Goal: Information Seeking & Learning: Check status

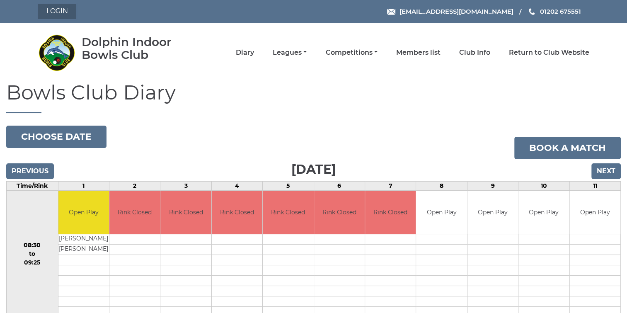
click at [63, 10] on link "Login" at bounding box center [57, 11] width 38 height 15
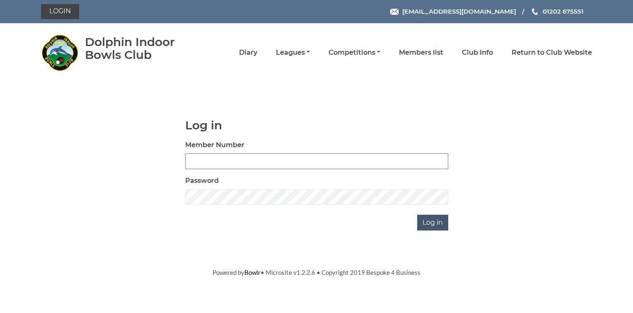
type input "2356"
click at [428, 220] on input "Log in" at bounding box center [432, 223] width 31 height 16
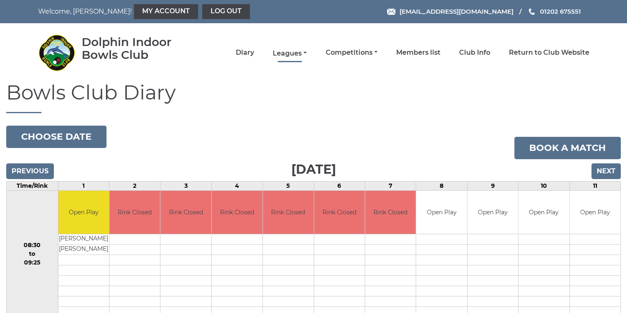
click at [285, 52] on link "Leagues" at bounding box center [290, 53] width 34 height 9
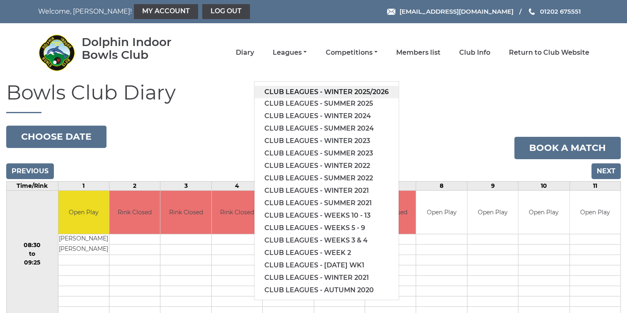
click at [289, 90] on link "Club leagues - Winter 2025/2026" at bounding box center [327, 92] width 144 height 12
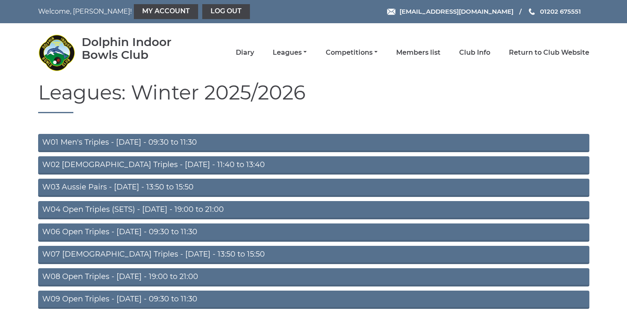
click at [110, 231] on link "W06 Open Triples - Tuesday - 09:30 to 11:30" at bounding box center [313, 232] width 551 height 18
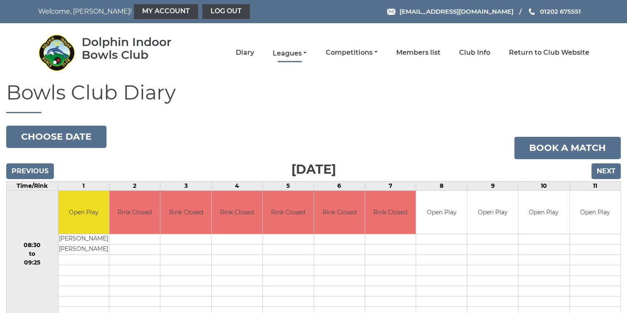
click at [293, 53] on link "Leagues" at bounding box center [290, 53] width 34 height 9
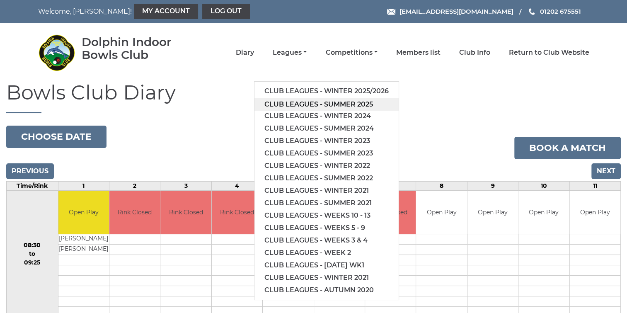
click at [291, 102] on link "Club leagues - Summer 2025" at bounding box center [327, 104] width 144 height 12
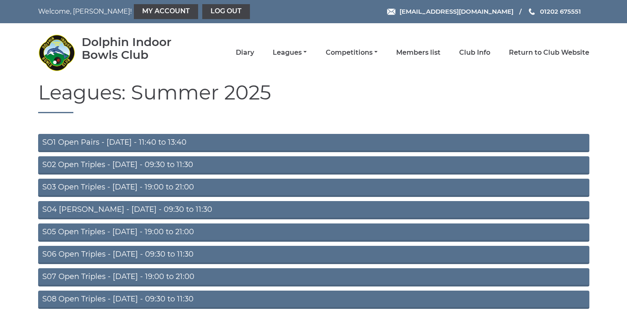
click at [67, 166] on link "S02 Open Triples - [DATE] - 09:30 to 11:30" at bounding box center [313, 165] width 551 height 18
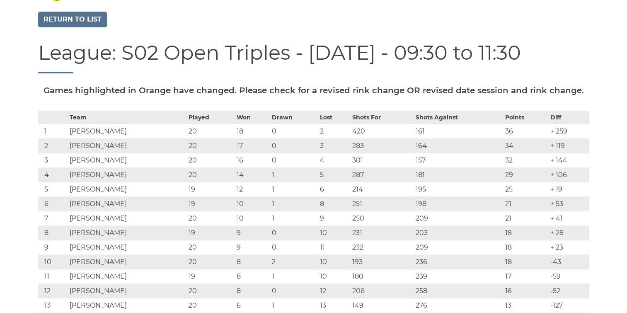
scroll to position [41, 0]
